Goal: Communication & Community: Share content

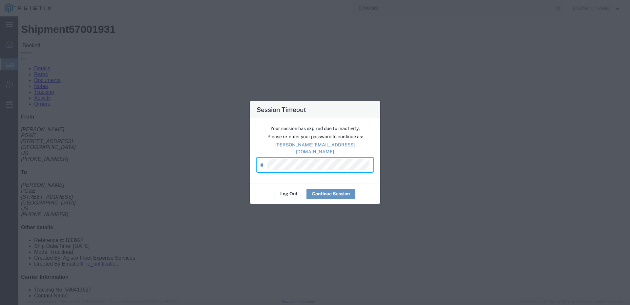
click at [289, 190] on button "Log Out" at bounding box center [289, 194] width 29 height 10
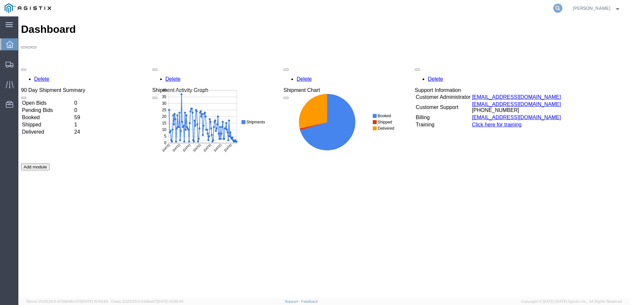
click at [562, 7] on icon at bounding box center [557, 8] width 9 height 9
click at [430, 8] on input "search" at bounding box center [453, 8] width 199 height 16
paste input "57009947-Crane"
type input "57009947-Crane"
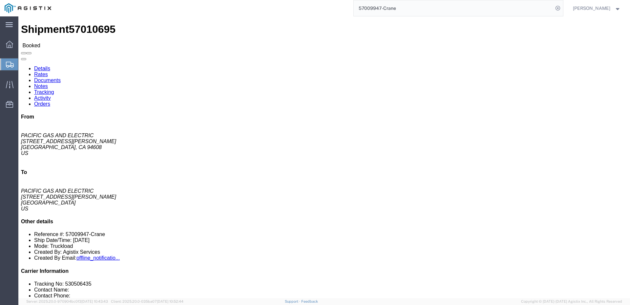
click span
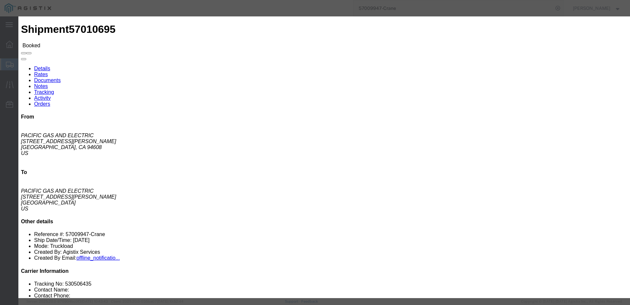
click input "text"
type input "ewheeler@epplerinc.com"
click input "PGE Bill Of Lading"
checkbox input "true"
click button "Send"
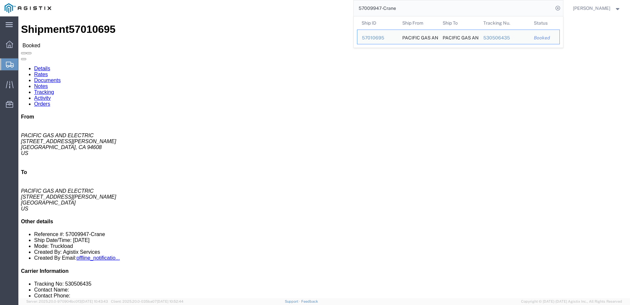
drag, startPoint x: 415, startPoint y: 10, endPoint x: 356, endPoint y: 16, distance: 59.6
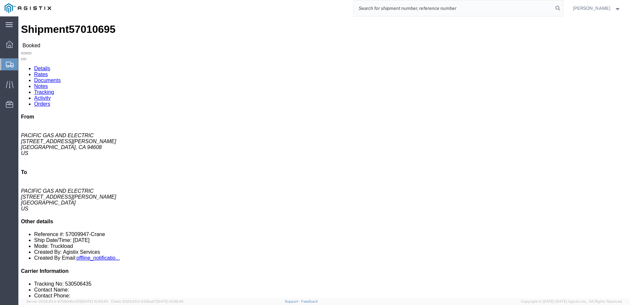
paste input "57023274"
type input "57023274"
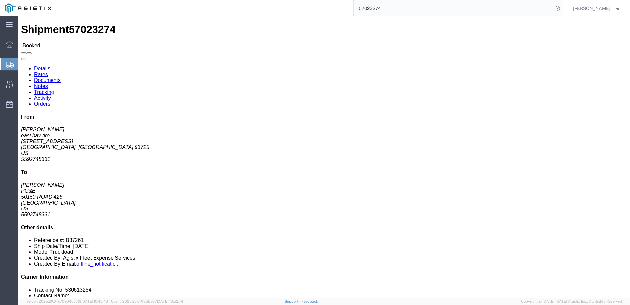
click span
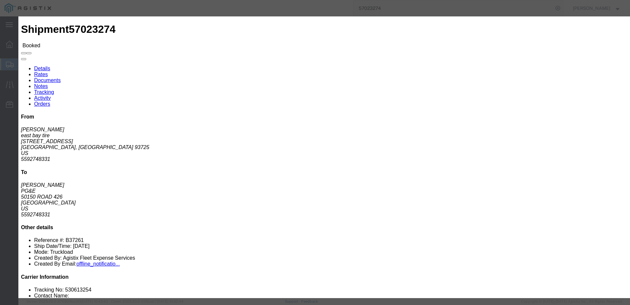
click input "text"
type input "mmorrison@epplerinc.com"
click input "PGE Fleet Bill Of Lading"
checkbox input "true"
click button "Send"
